Goal: Find specific page/section: Find specific page/section

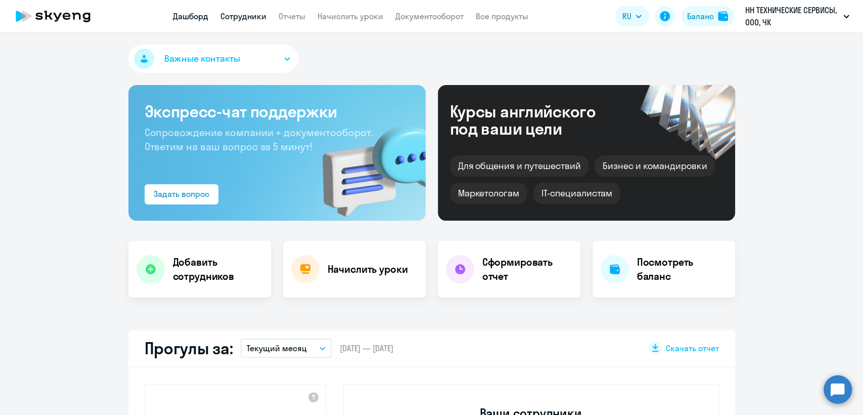
click at [251, 17] on link "Сотрудники" at bounding box center [243, 16] width 46 height 10
select select "30"
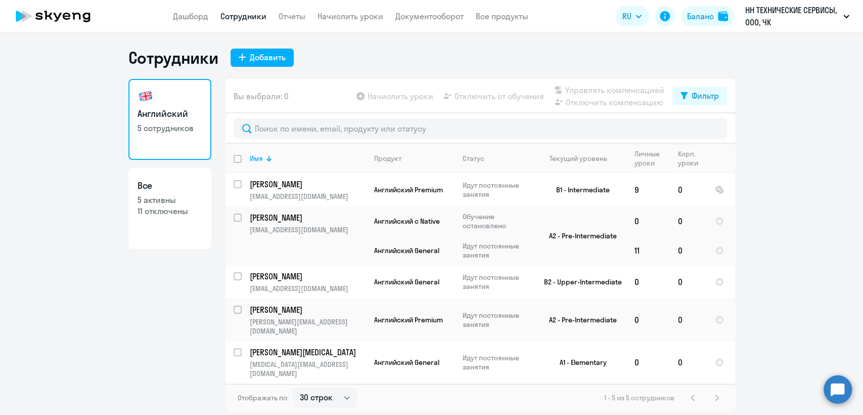
click at [189, 203] on p "5 активны" at bounding box center [170, 199] width 65 height 11
select select "30"
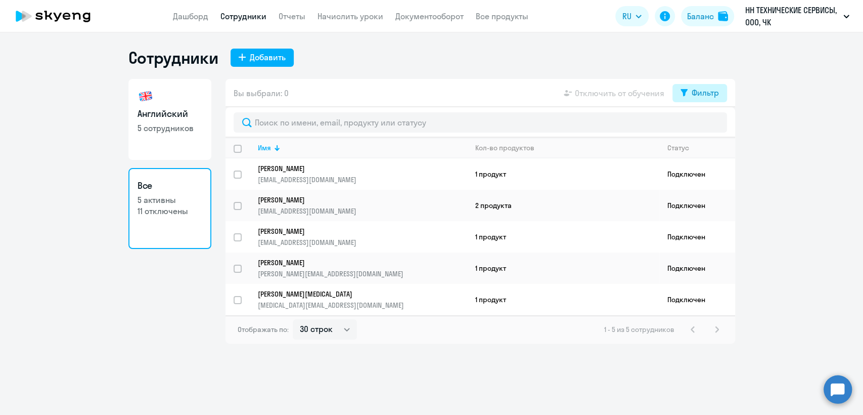
click at [698, 98] on div "Фильтр" at bounding box center [705, 92] width 27 height 12
click at [714, 127] on span at bounding box center [709, 126] width 17 height 10
click at [701, 126] on input "checkbox" at bounding box center [701, 125] width 1 height 1
checkbox input "true"
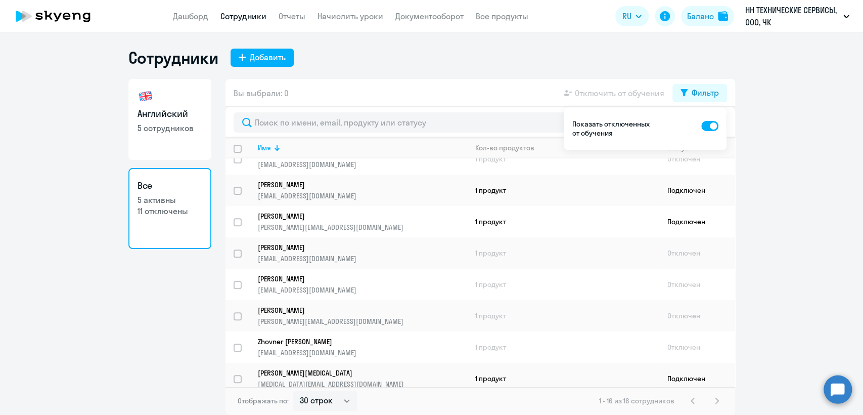
scroll to position [270, 0]
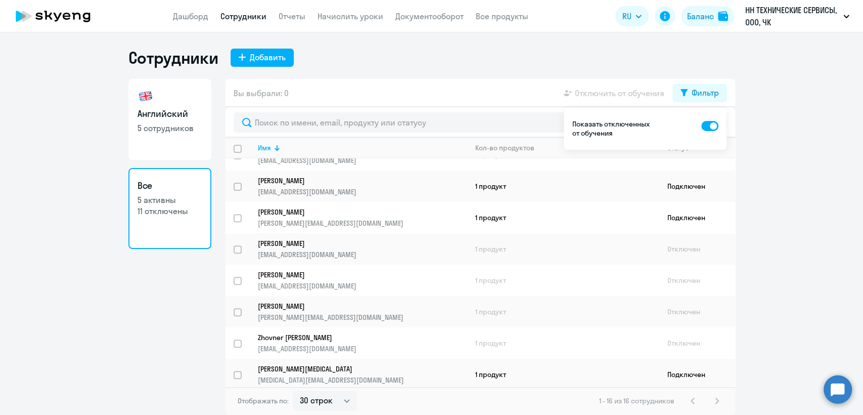
click at [218, 15] on nav "Дашборд Сотрудники Отчеты Начислить уроки Документооборот Все продукты" at bounding box center [350, 16] width 355 height 13
click at [231, 18] on link "Сотрудники" at bounding box center [243, 16] width 46 height 10
select select "30"
